Goal: Information Seeking & Learning: Learn about a topic

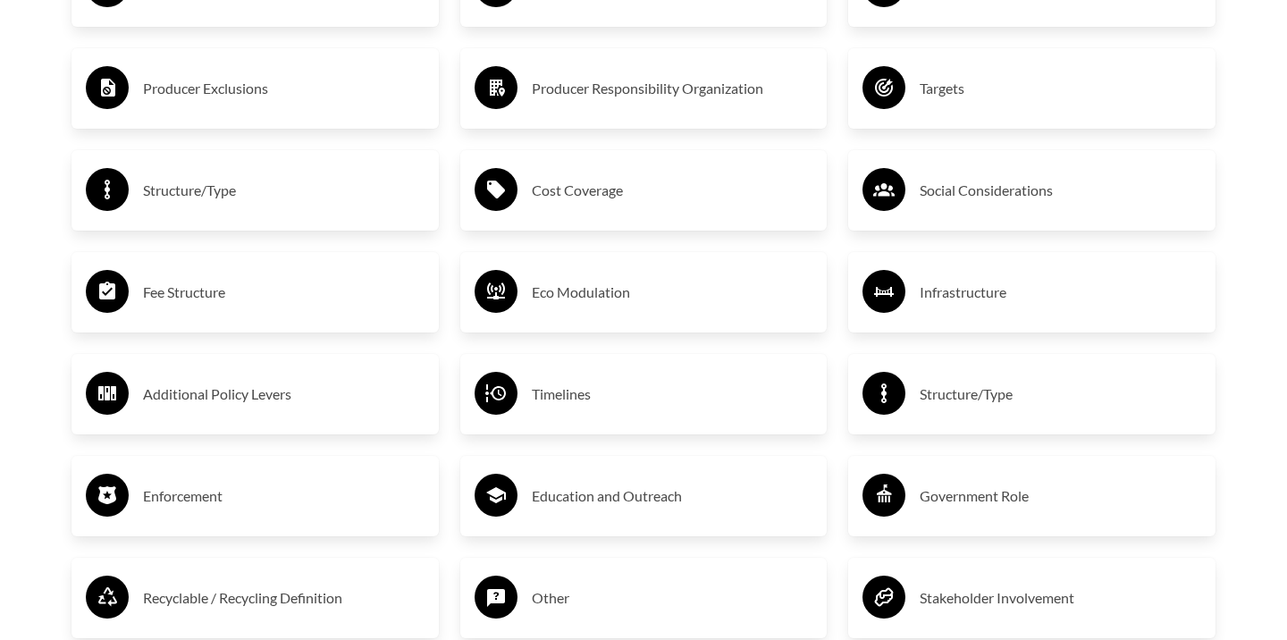
scroll to position [3188, 0]
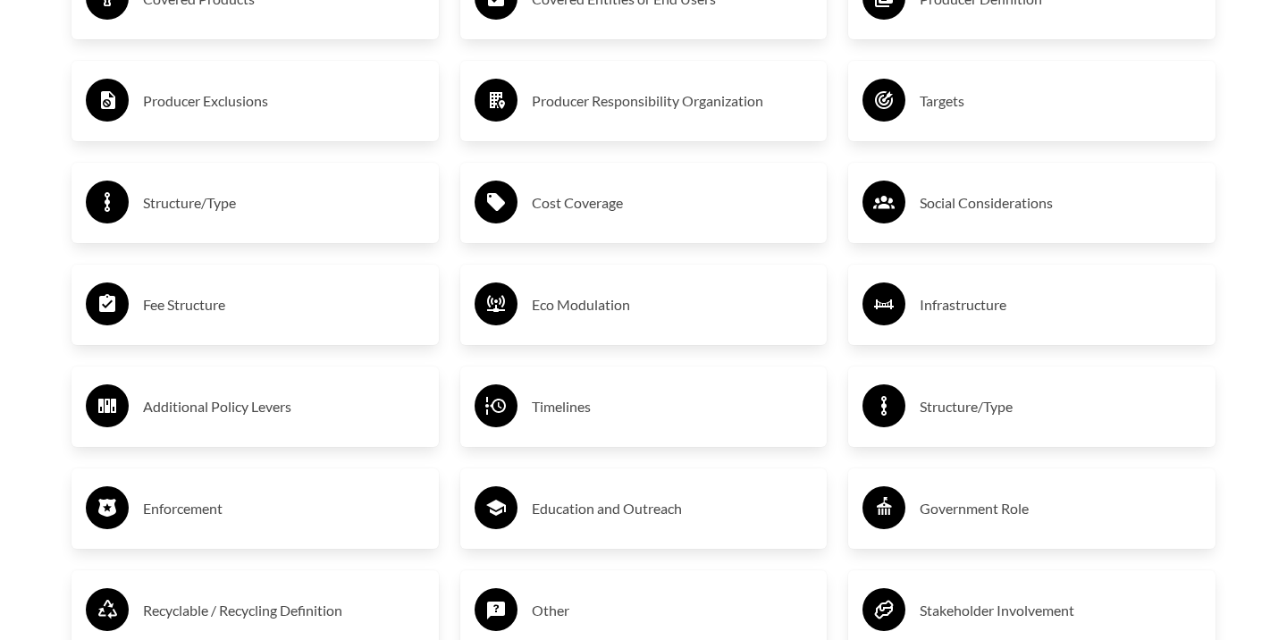
click at [291, 114] on div "Producer Exclusions" at bounding box center [255, 101] width 339 height 52
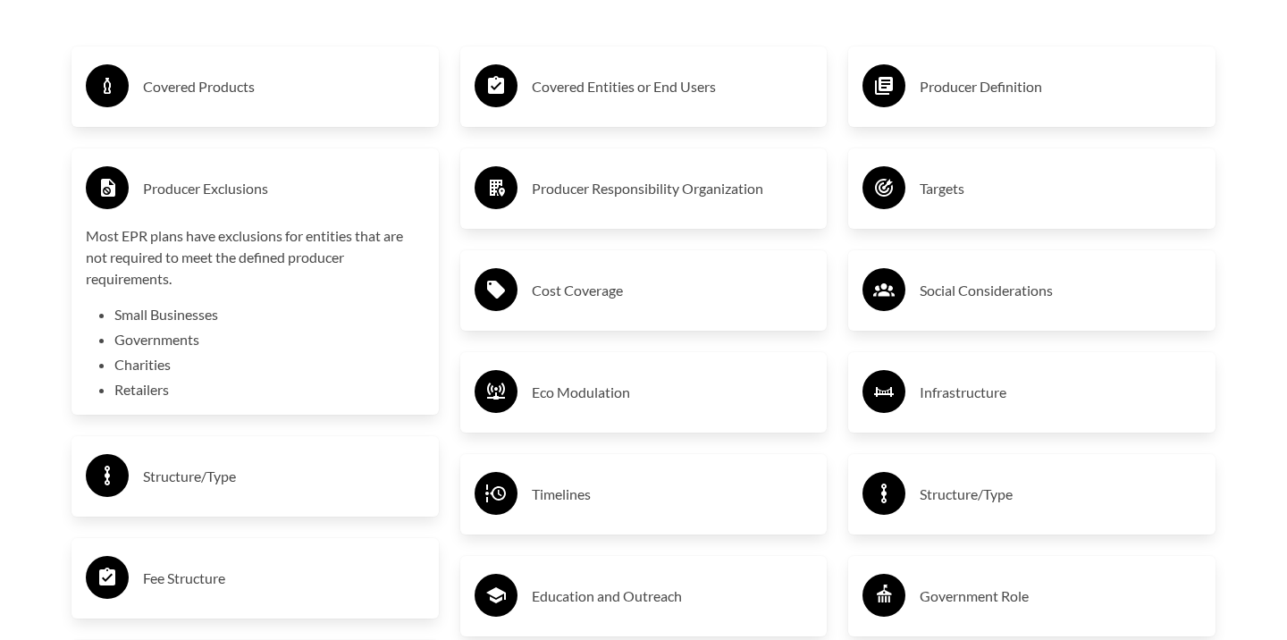
scroll to position [3096, 0]
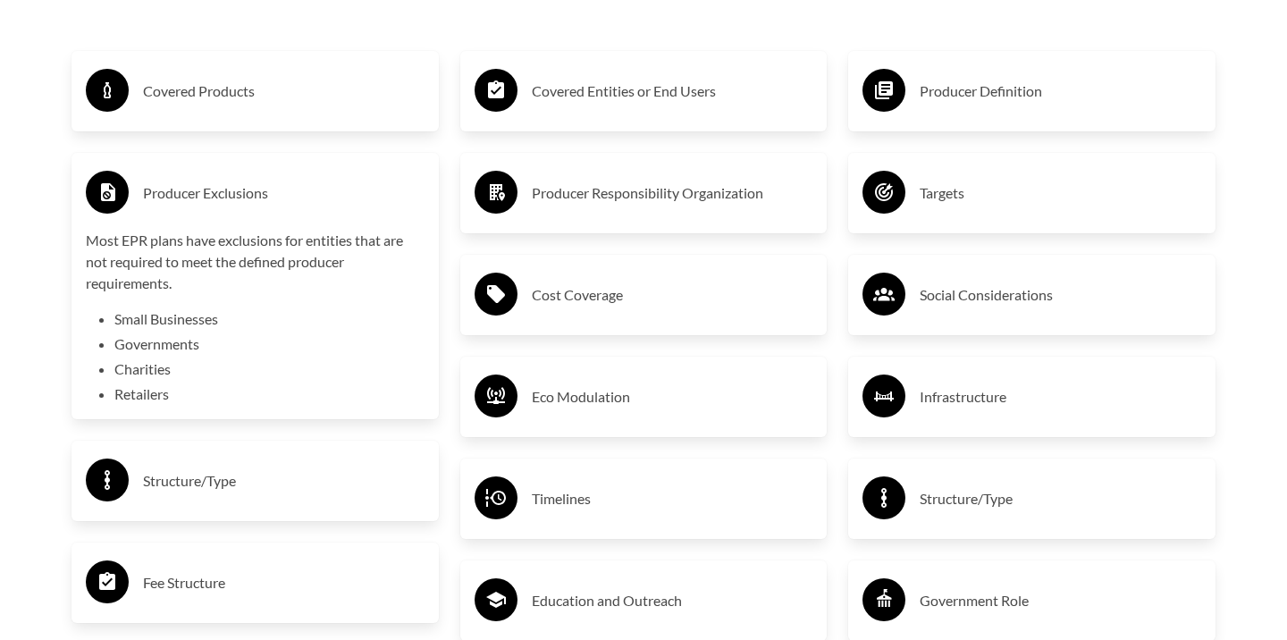
click at [291, 113] on div "Covered Products" at bounding box center [255, 91] width 339 height 52
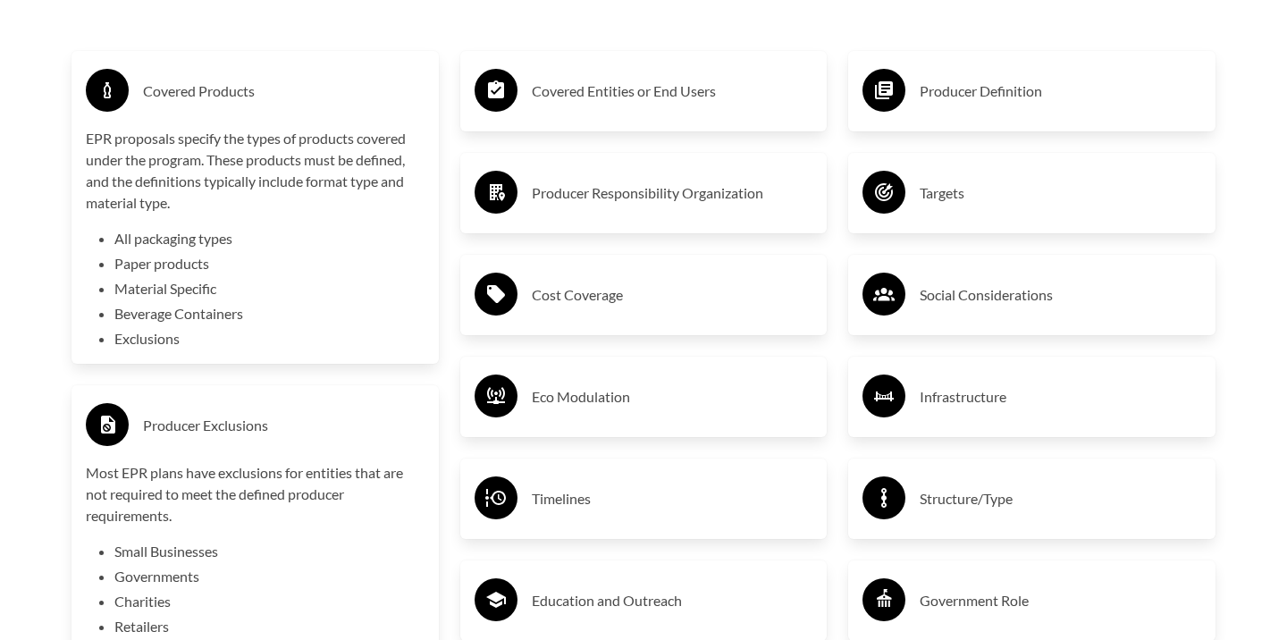
click at [233, 236] on li "All packaging types" at bounding box center [269, 238] width 310 height 21
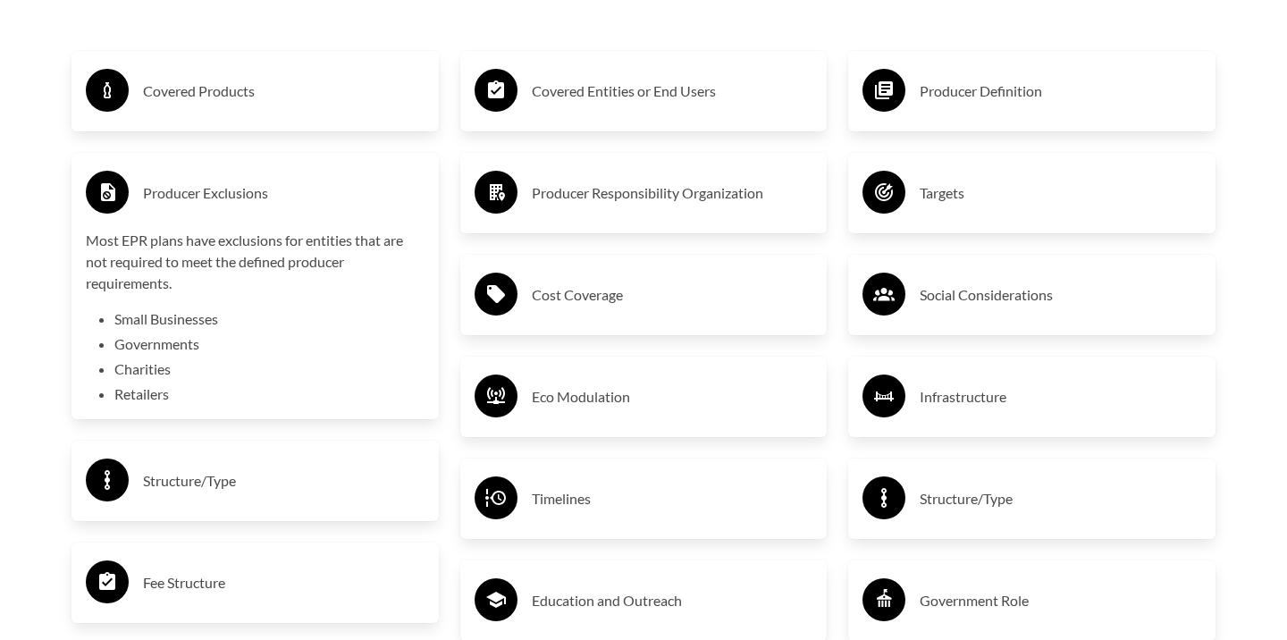
click at [232, 272] on p "Most EPR plans have exclusions for entities that are not required to meet the d…" at bounding box center [255, 262] width 339 height 64
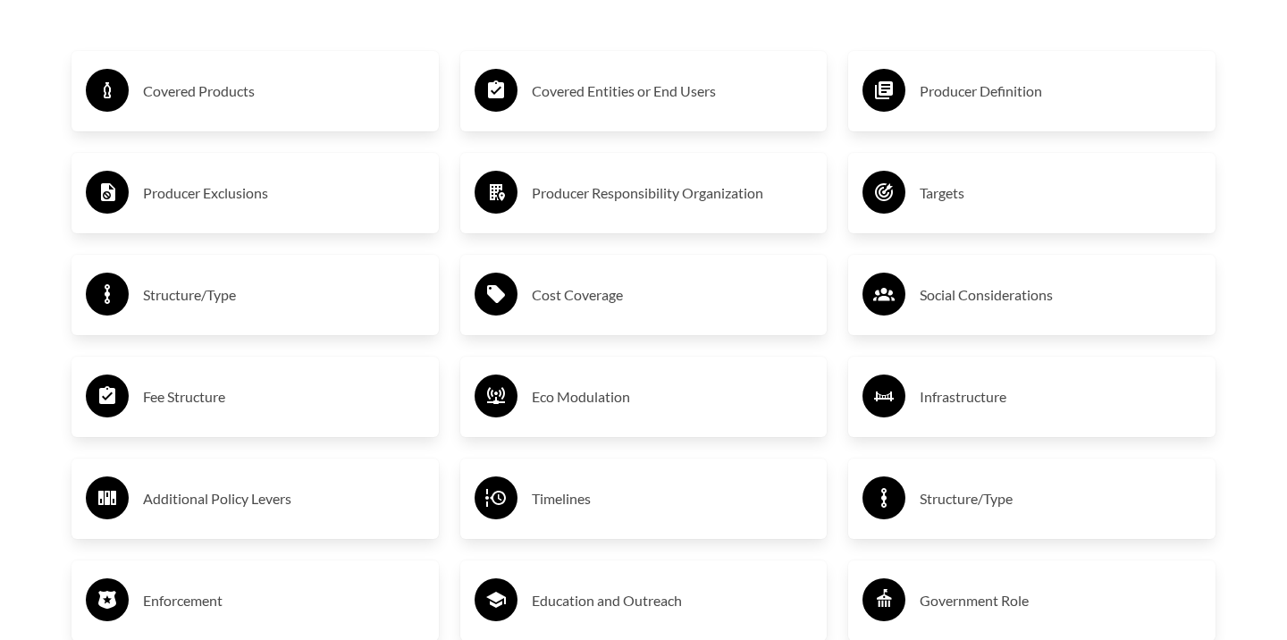
click at [575, 281] on h3 "Cost Coverage" at bounding box center [673, 295] width 282 height 29
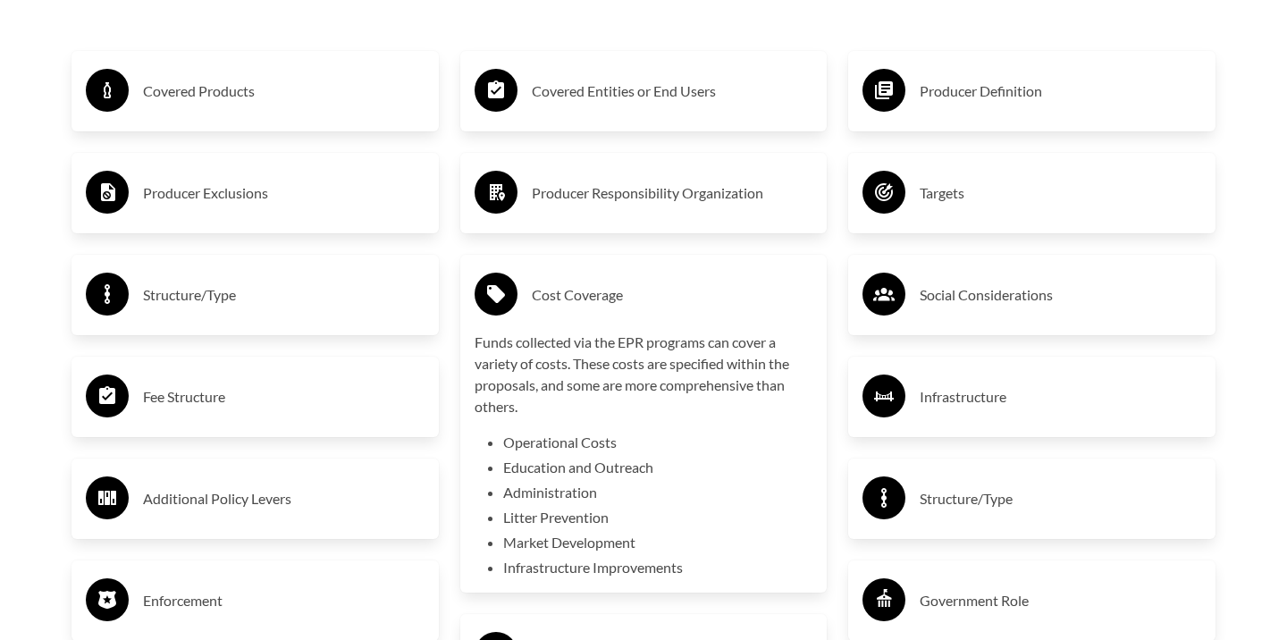
click at [567, 291] on h3 "Cost Coverage" at bounding box center [673, 295] width 282 height 29
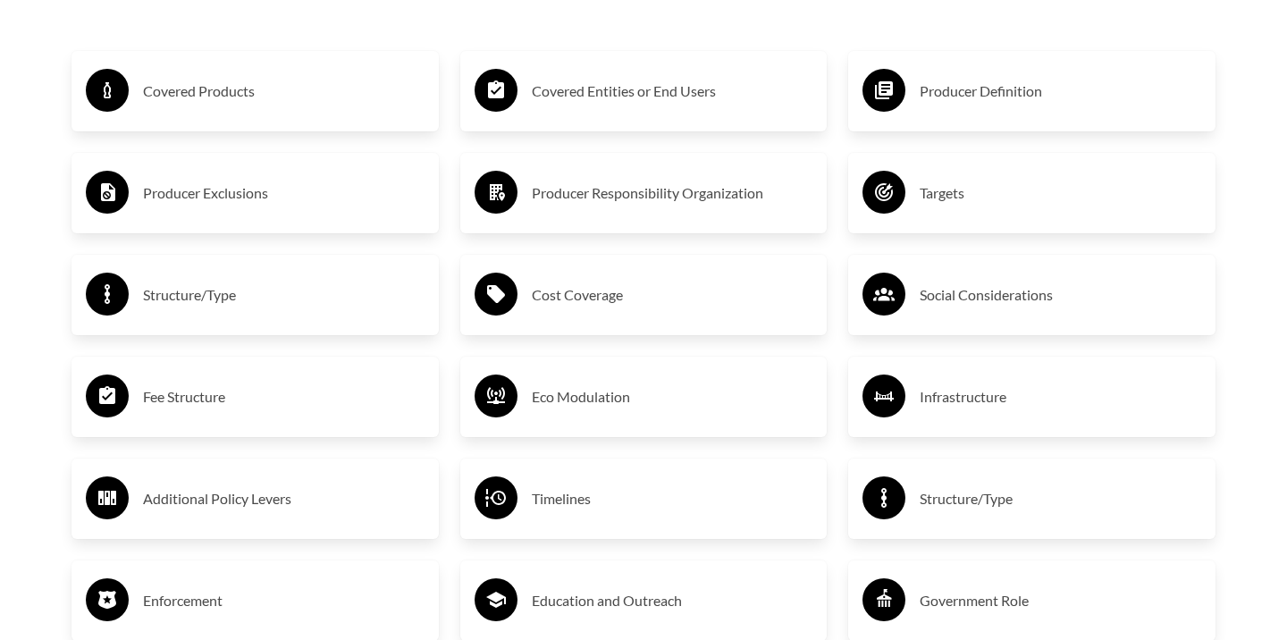
click at [584, 210] on div "Producer Responsibility Organization" at bounding box center [644, 193] width 339 height 52
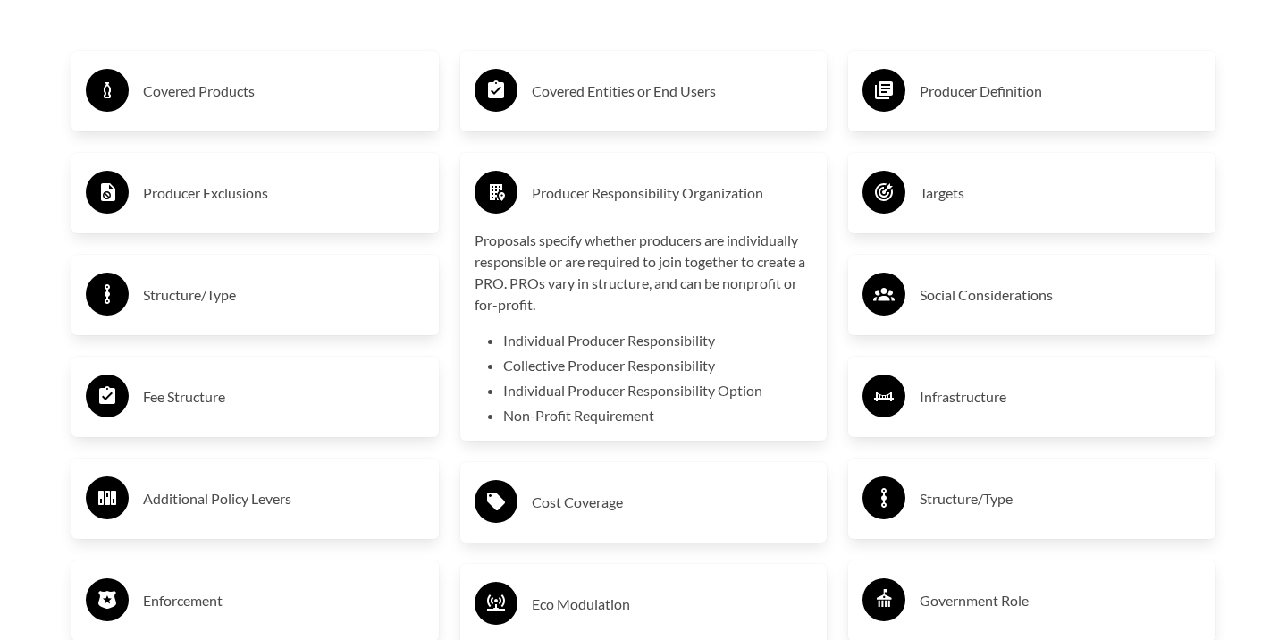
click at [584, 210] on div "Producer Responsibility Organization" at bounding box center [644, 193] width 339 height 52
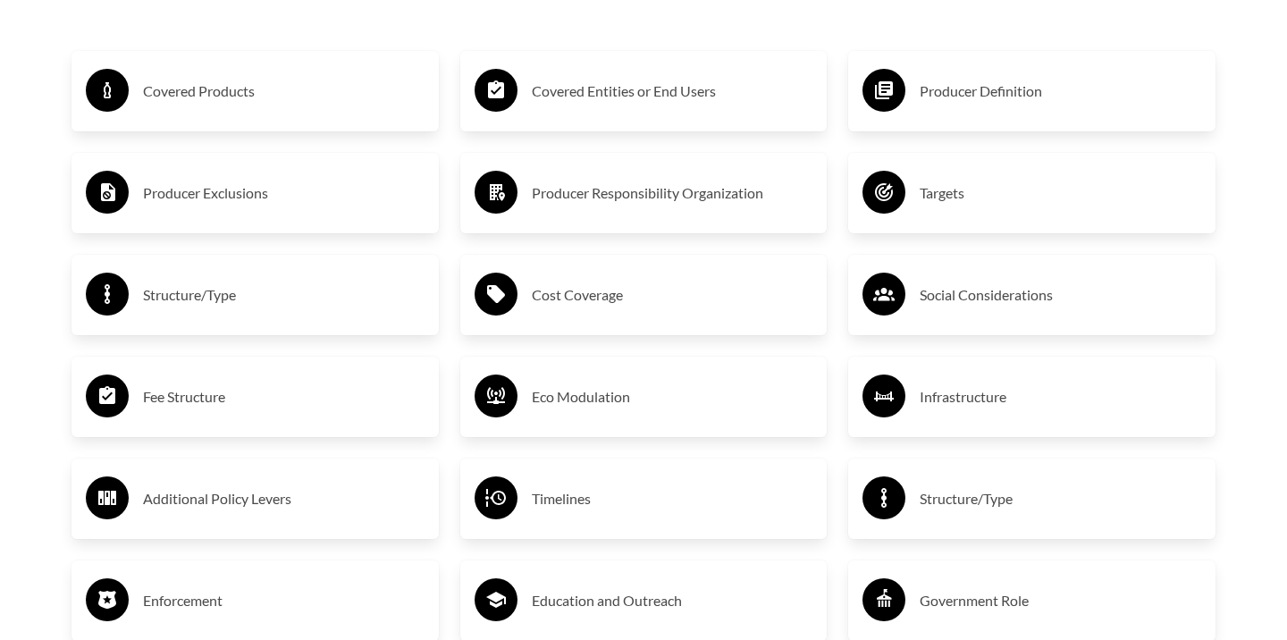
click at [946, 174] on div "Targets" at bounding box center [1032, 193] width 339 height 52
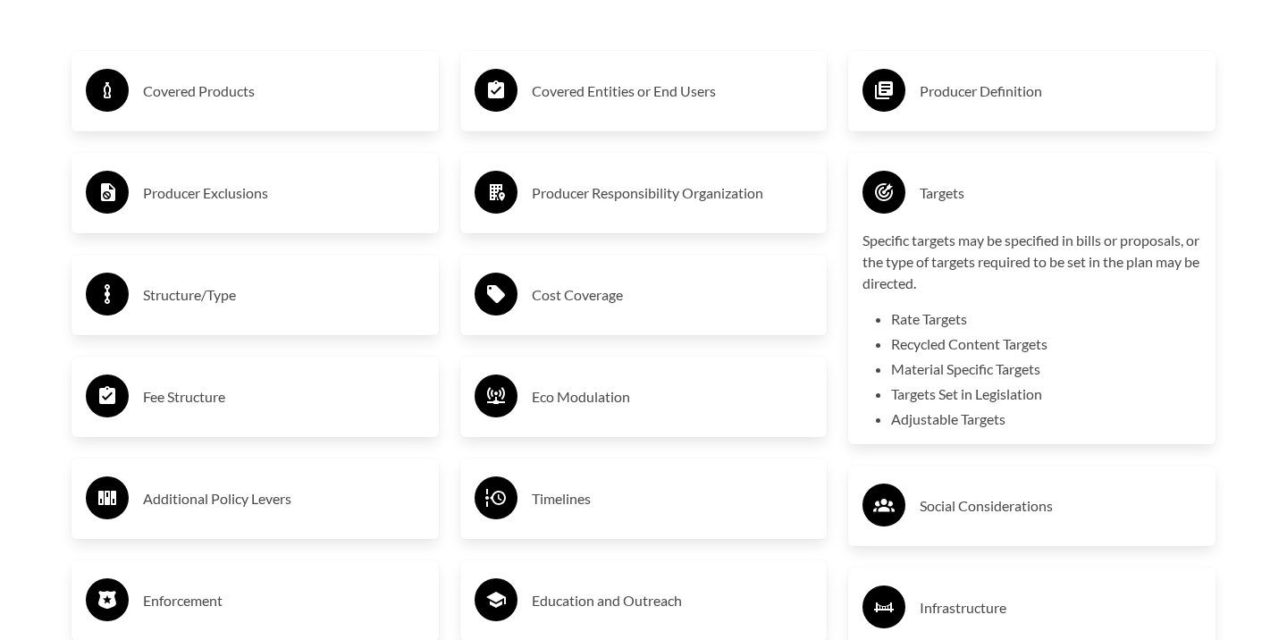
click at [946, 174] on div "Targets" at bounding box center [1032, 193] width 339 height 52
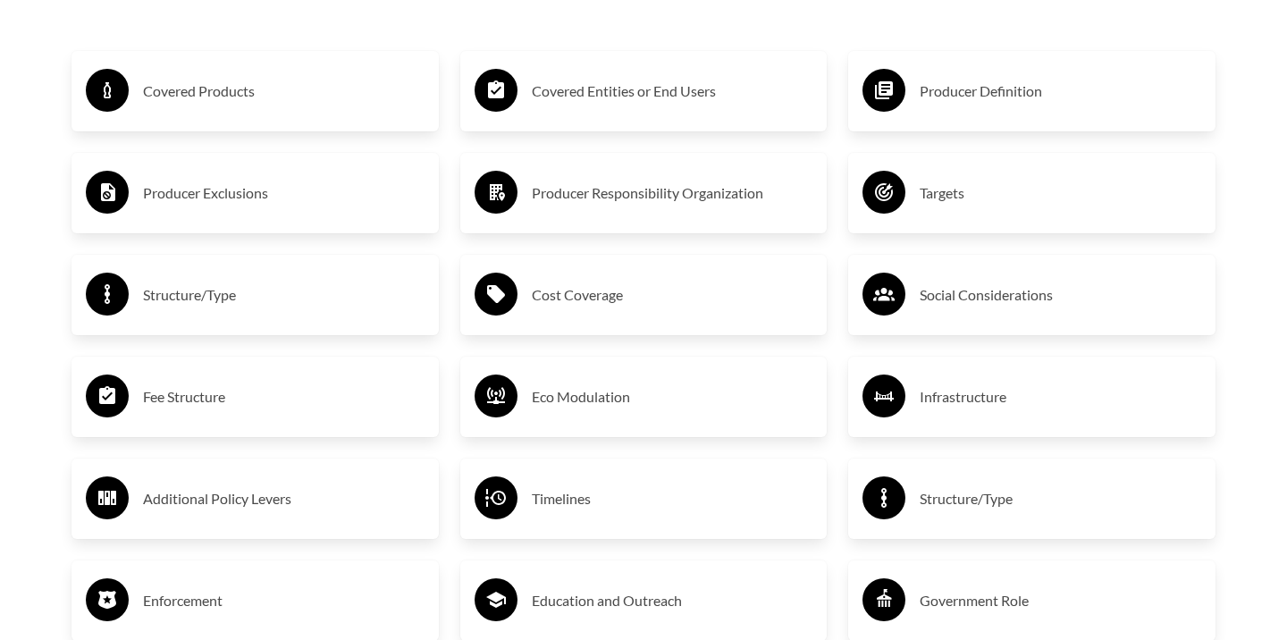
click at [949, 293] on h3 "Social Considerations" at bounding box center [1061, 295] width 282 height 29
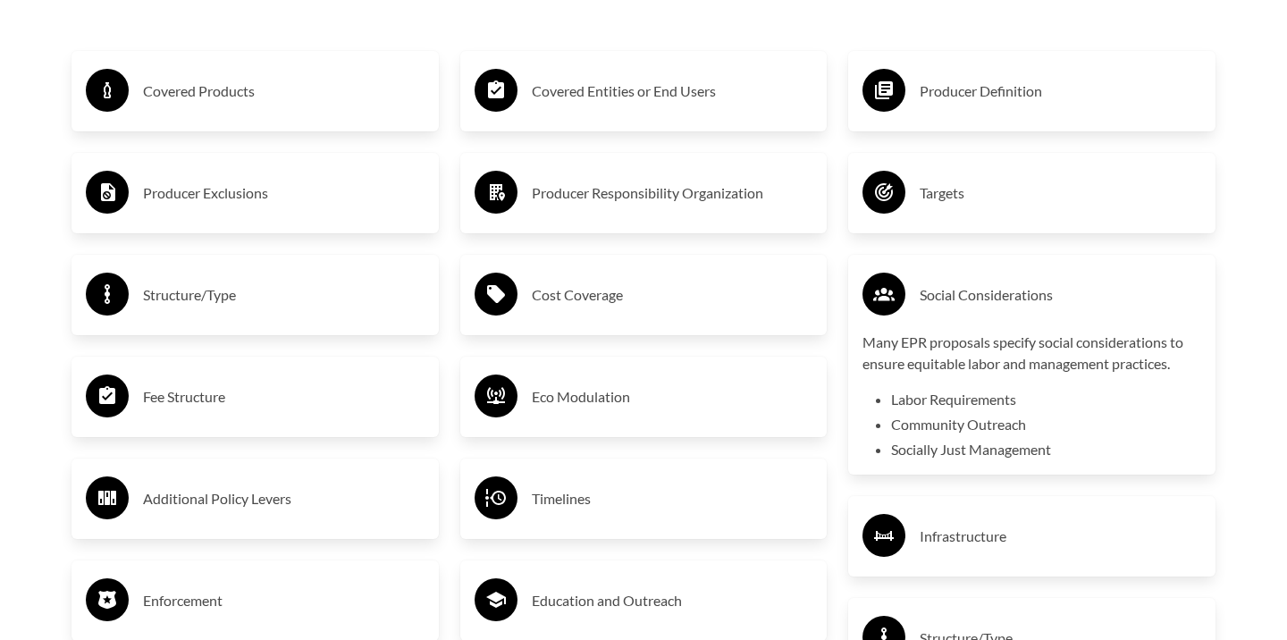
click at [949, 292] on h3 "Social Considerations" at bounding box center [1061, 295] width 282 height 29
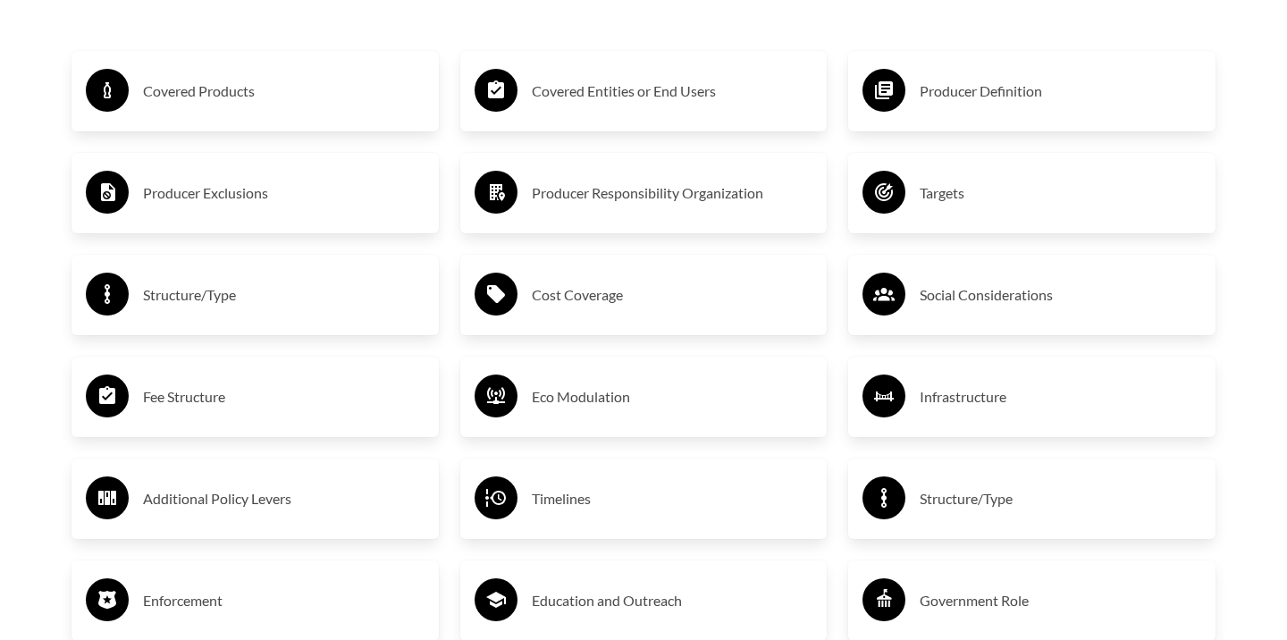
click at [978, 94] on h3 "Producer Definition" at bounding box center [1061, 91] width 282 height 29
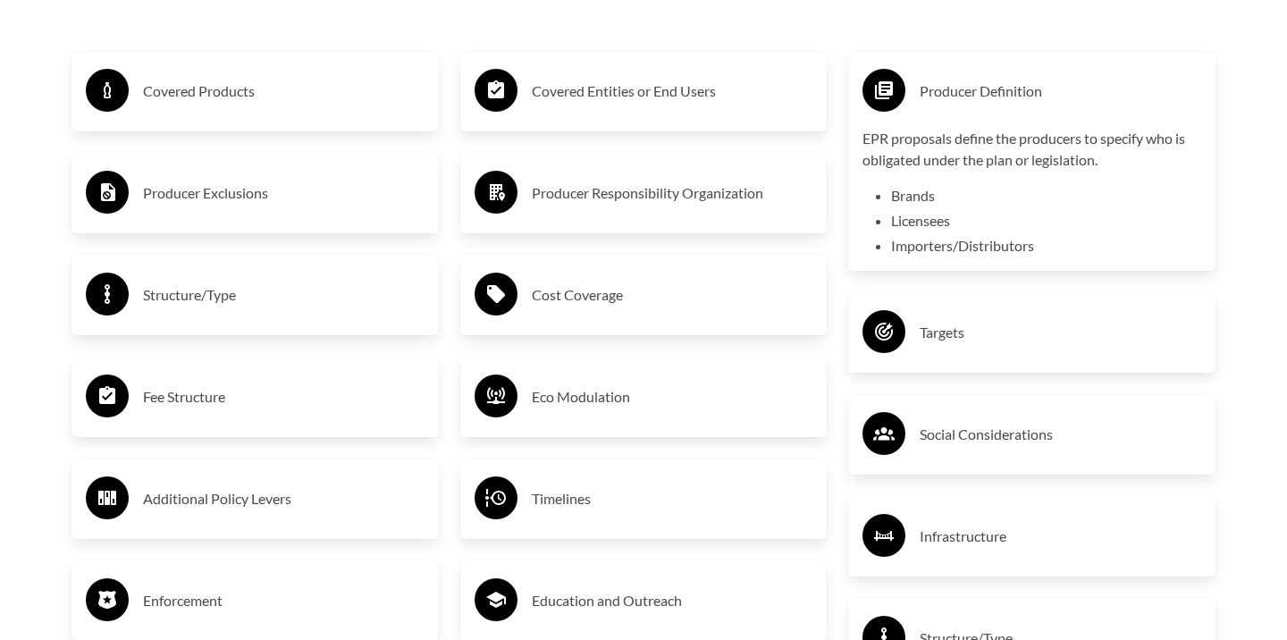
click at [976, 94] on h3 "Producer Definition" at bounding box center [1061, 91] width 282 height 29
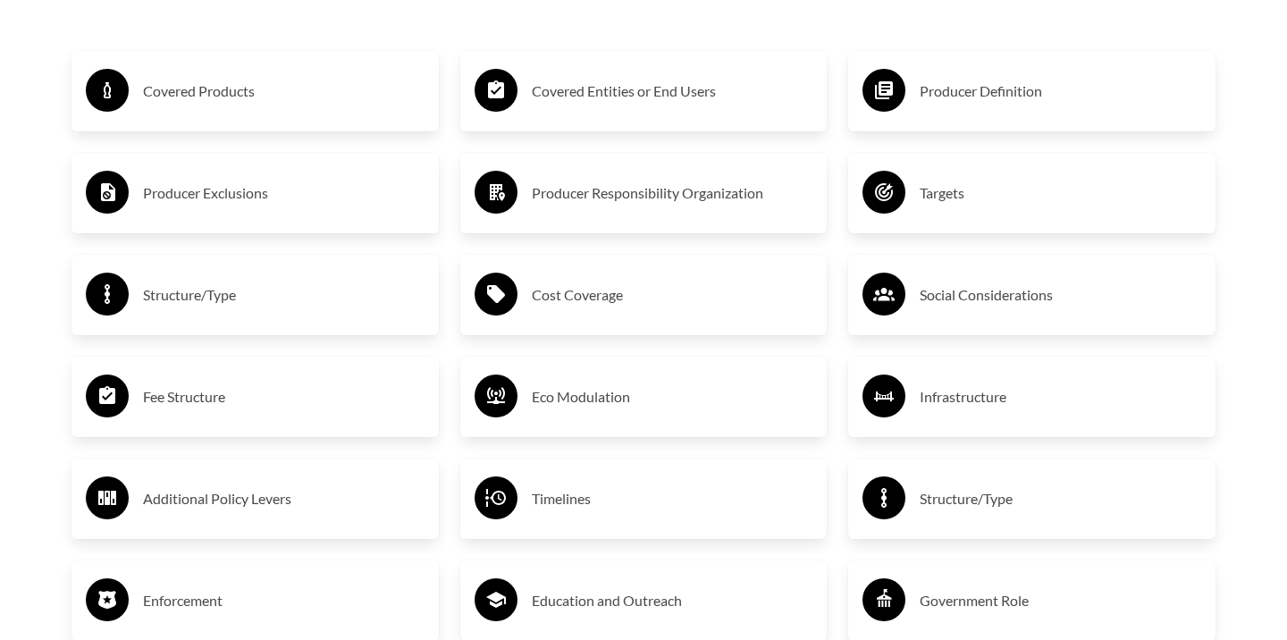
click at [979, 359] on div "Infrastructure" at bounding box center [1031, 397] width 367 height 80
click at [979, 361] on div "Infrastructure" at bounding box center [1031, 397] width 367 height 80
click at [975, 376] on div "Infrastructure" at bounding box center [1032, 397] width 339 height 52
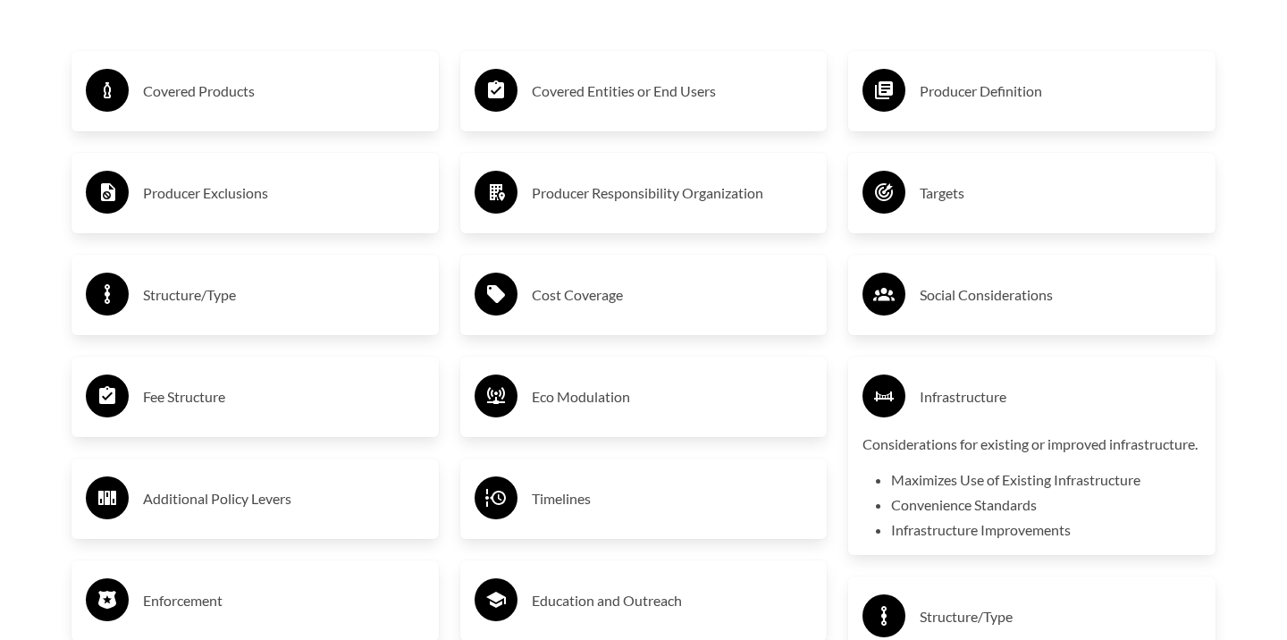
click at [975, 376] on div "Infrastructure" at bounding box center [1032, 397] width 339 height 52
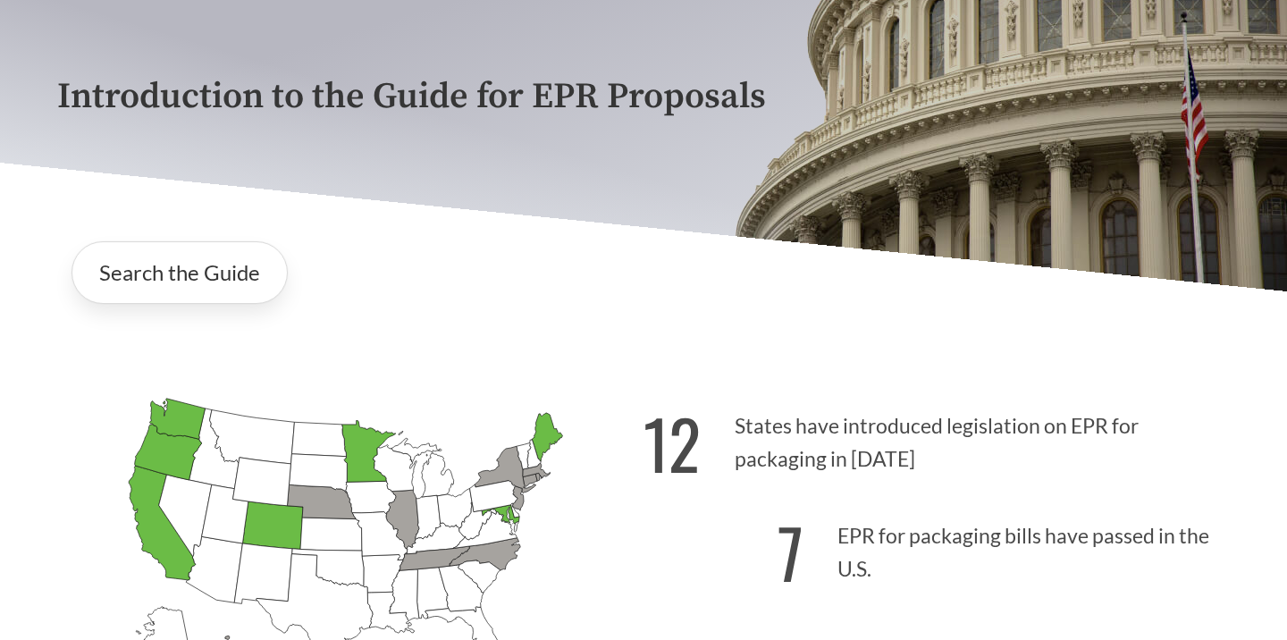
scroll to position [122, 0]
